Goal: Task Accomplishment & Management: Manage account settings

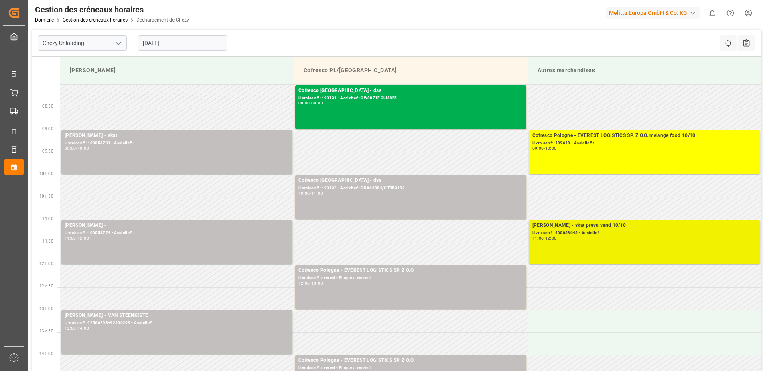
click at [587, 233] on div "Livraison# :400053645 - Assiette# :" at bounding box center [645, 233] width 225 height 7
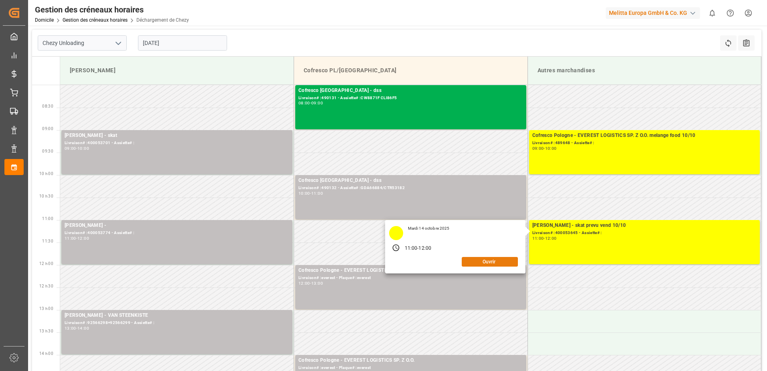
click at [498, 258] on button "Ouvrir" at bounding box center [490, 262] width 56 height 10
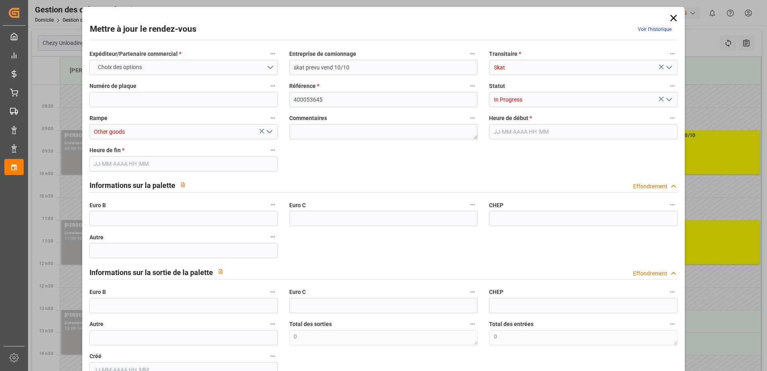
type input "[DATE] 11:00"
type input "[DATE] 12:00"
type input "[DATE] 09:38"
click at [667, 98] on icon "Ouvrir le menu" at bounding box center [670, 100] width 10 height 10
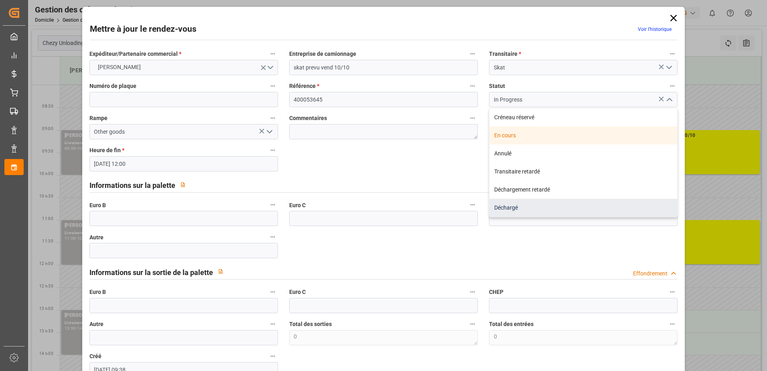
click at [519, 205] on div "Déchargé" at bounding box center [584, 208] width 188 height 18
type input "Unloaded"
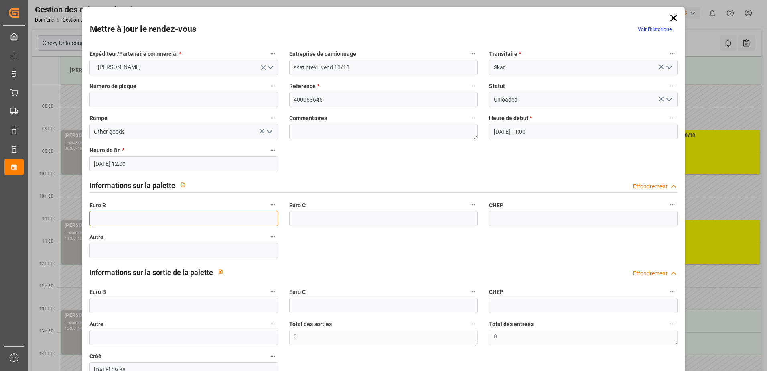
click at [118, 216] on input "text" at bounding box center [184, 218] width 189 height 15
type input "60"
